Goal: Information Seeking & Learning: Learn about a topic

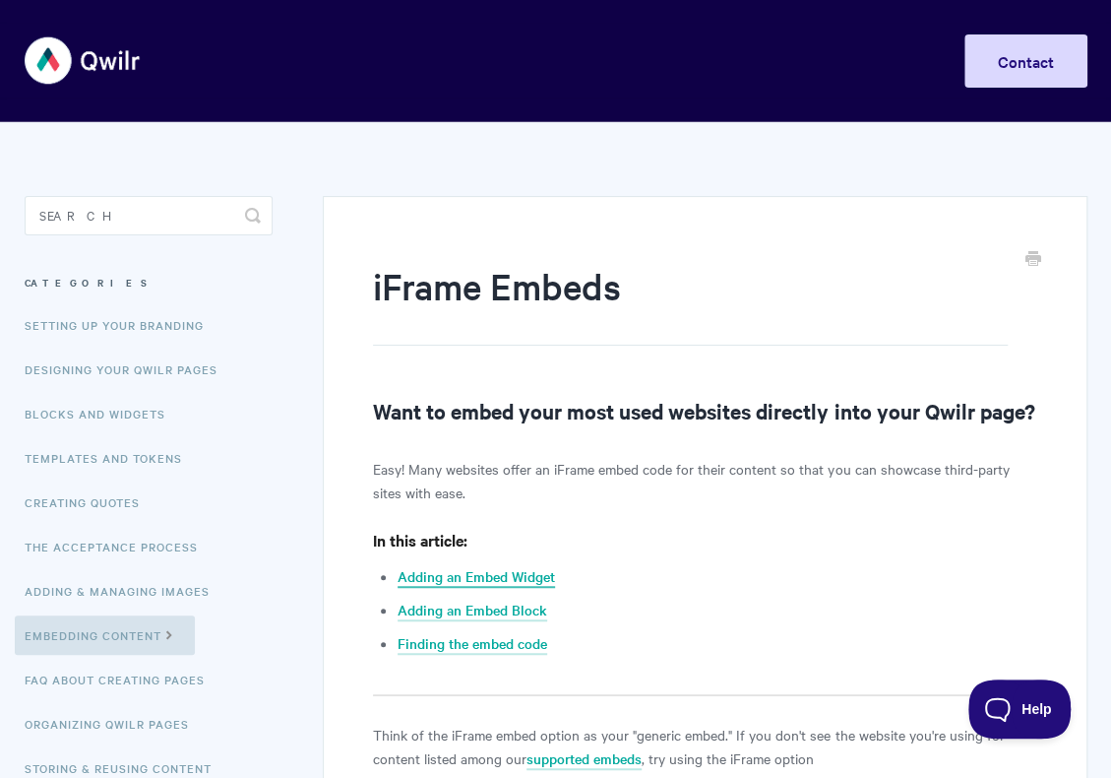
click at [471, 588] on link "Adding an Embed Widget" at bounding box center [476, 577] width 157 height 22
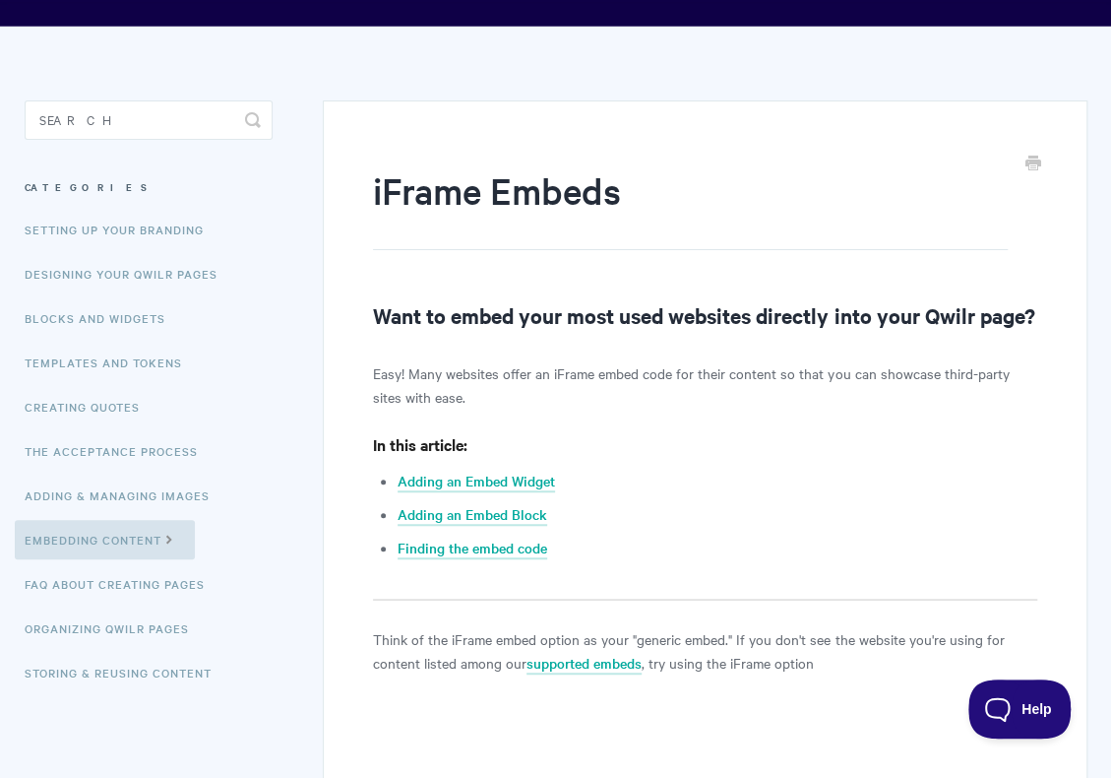
scroll to position [98, 0]
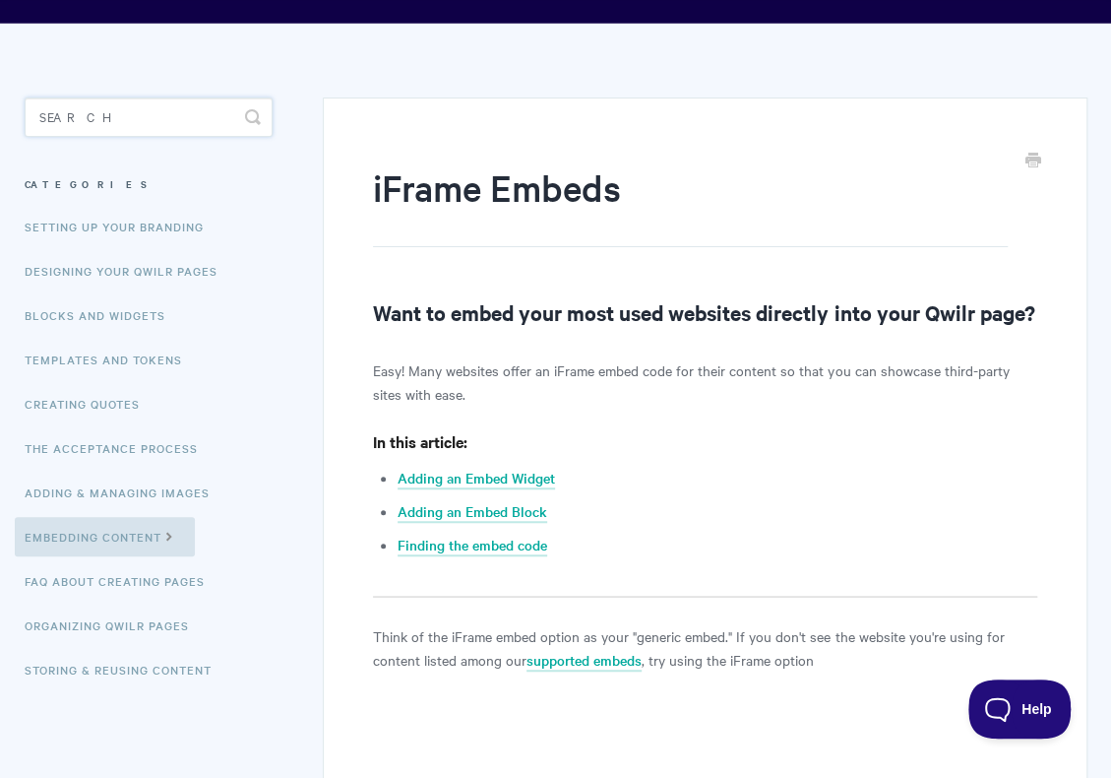
click at [79, 111] on input "Search" at bounding box center [149, 116] width 249 height 39
type input "loan calcultor"
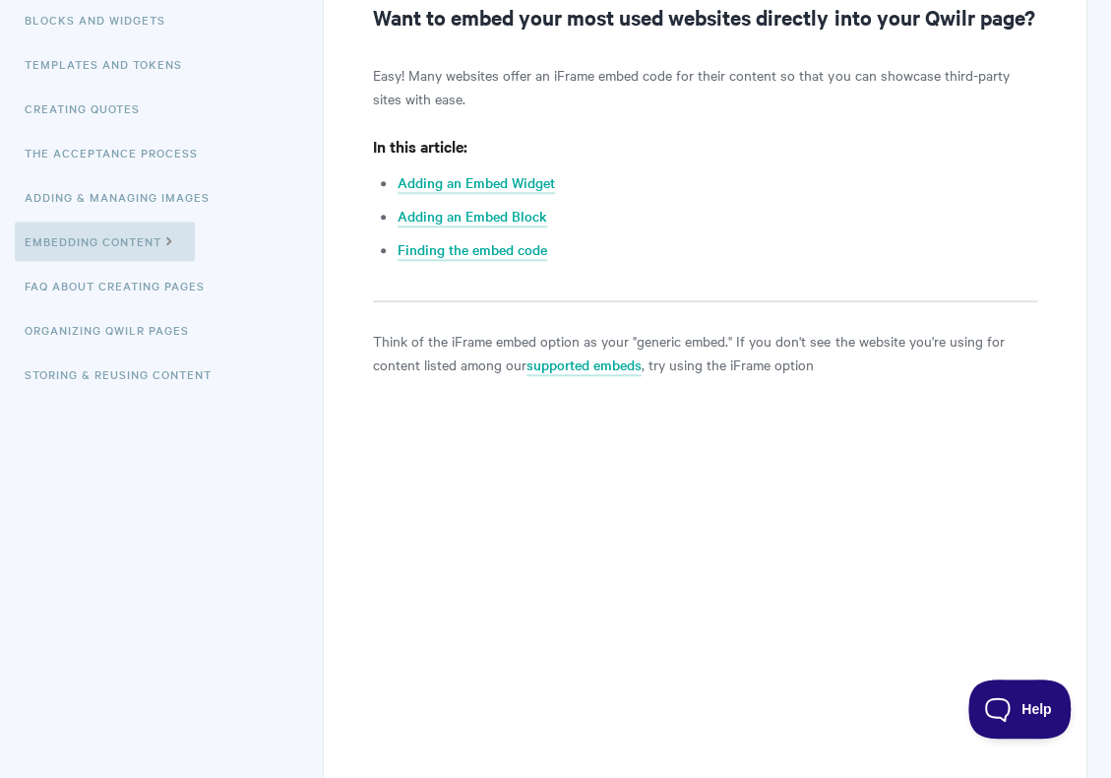
scroll to position [0, 0]
